Goal: Task Accomplishment & Management: Use online tool/utility

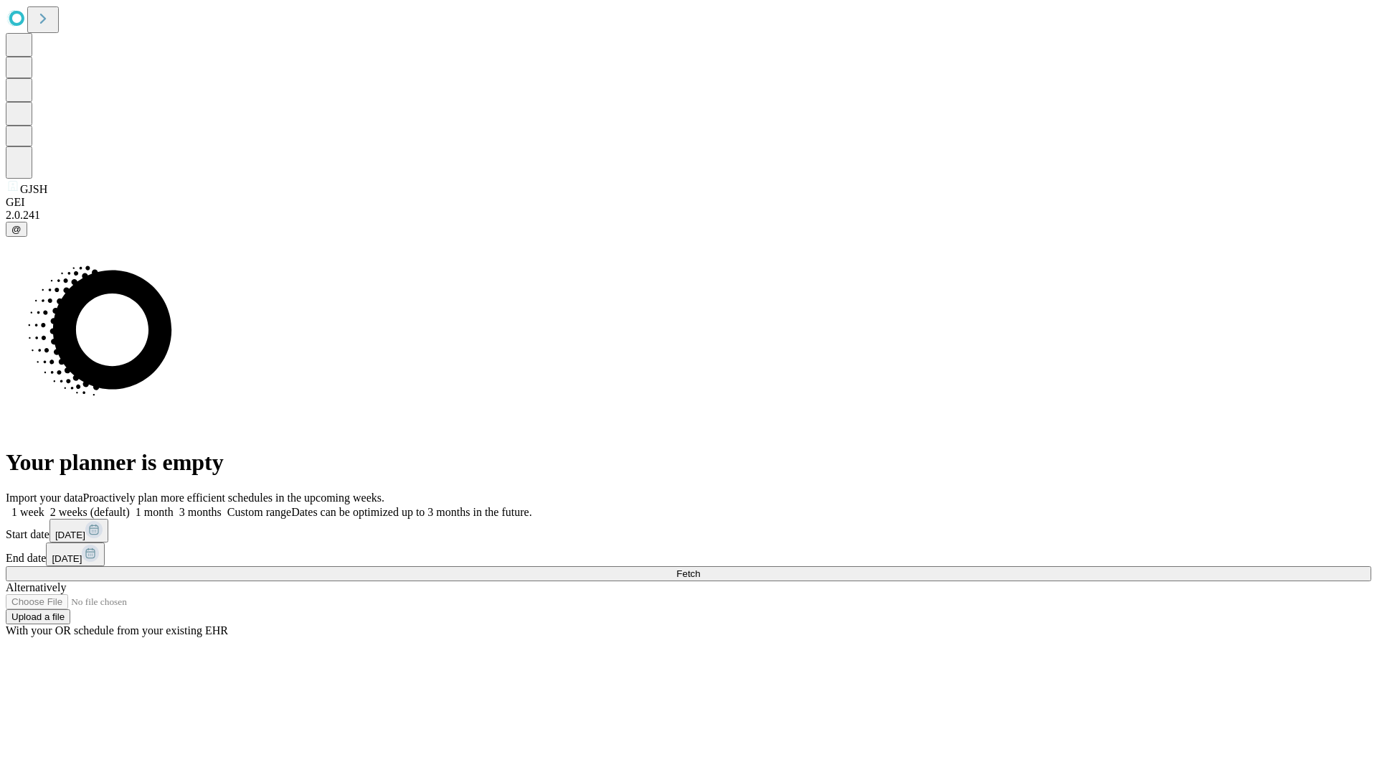
click at [700, 568] on span "Fetch" at bounding box center [688, 573] width 24 height 11
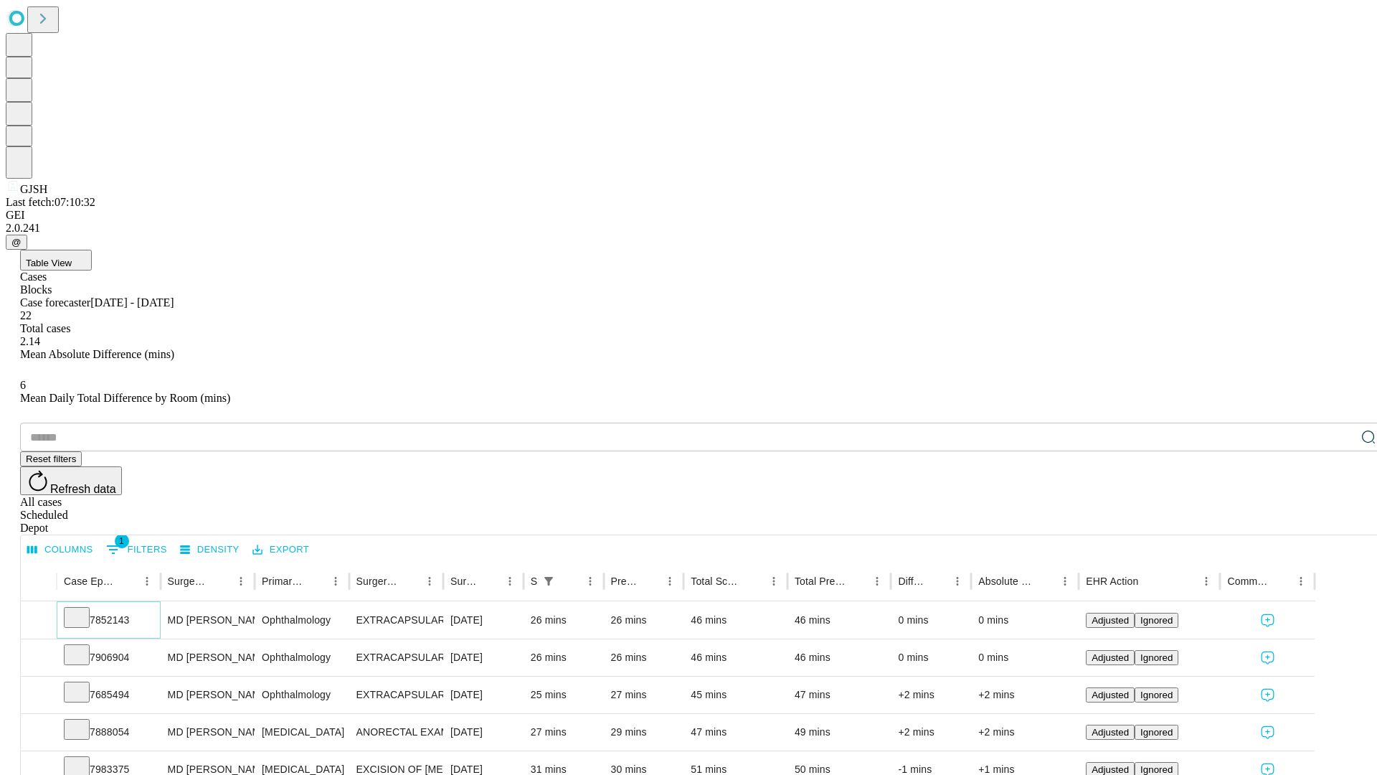
click at [84, 609] on icon at bounding box center [77, 616] width 14 height 14
